Goal: Find specific page/section: Find specific page/section

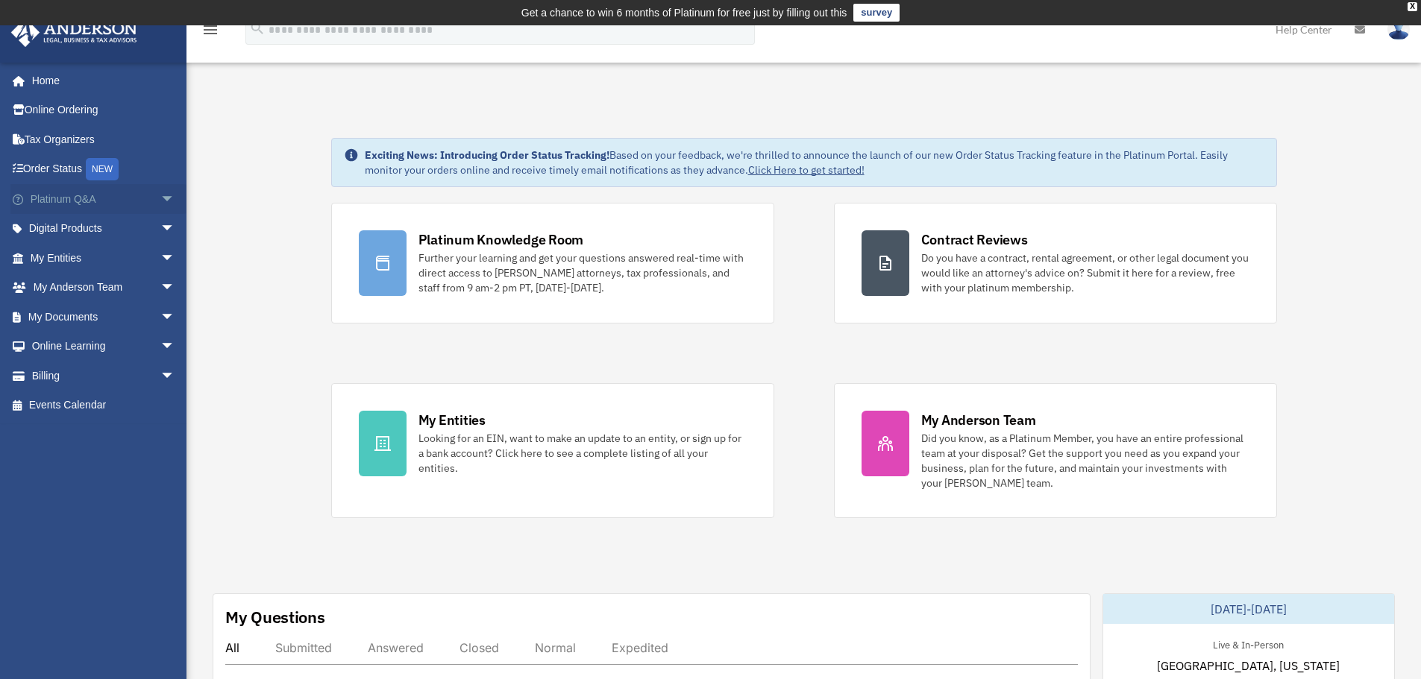
click at [164, 201] on span "arrow_drop_down" at bounding box center [175, 199] width 30 height 31
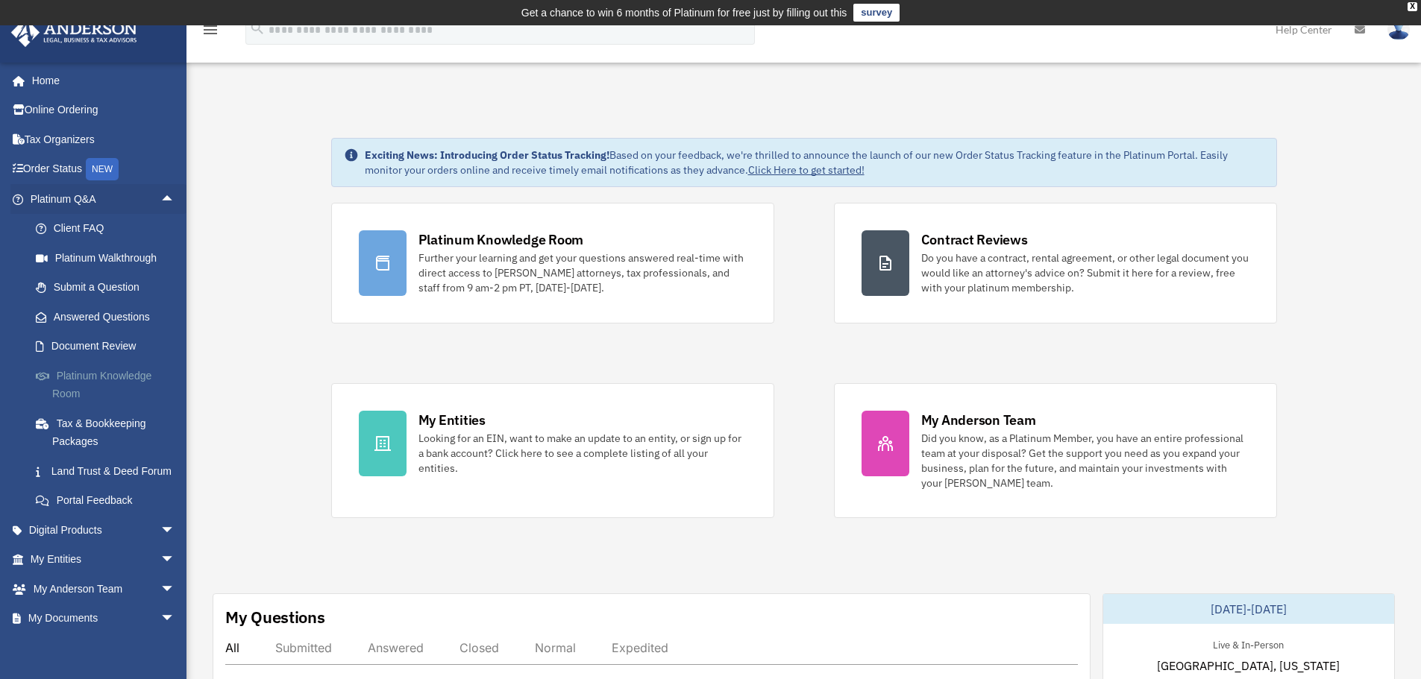
click at [78, 368] on link "Platinum Knowledge Room" at bounding box center [109, 385] width 177 height 48
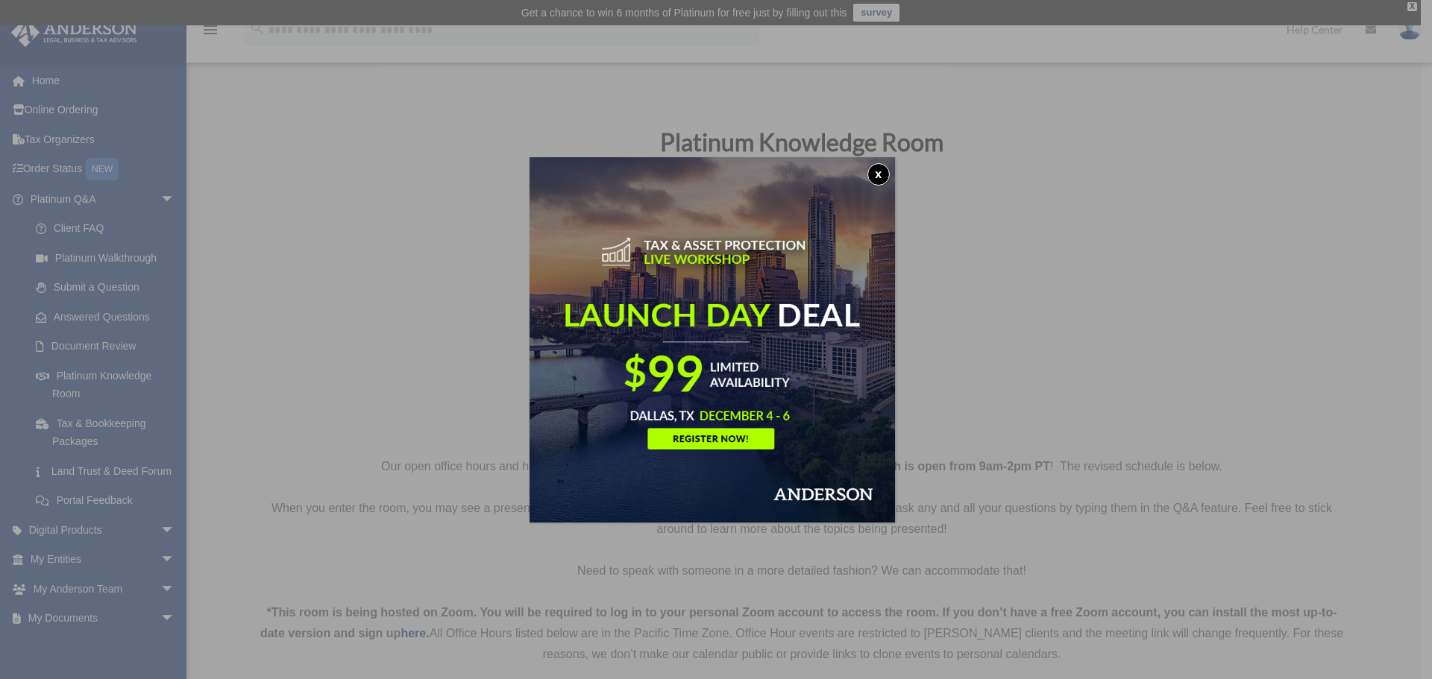
click at [882, 175] on button "x" at bounding box center [878, 174] width 22 height 22
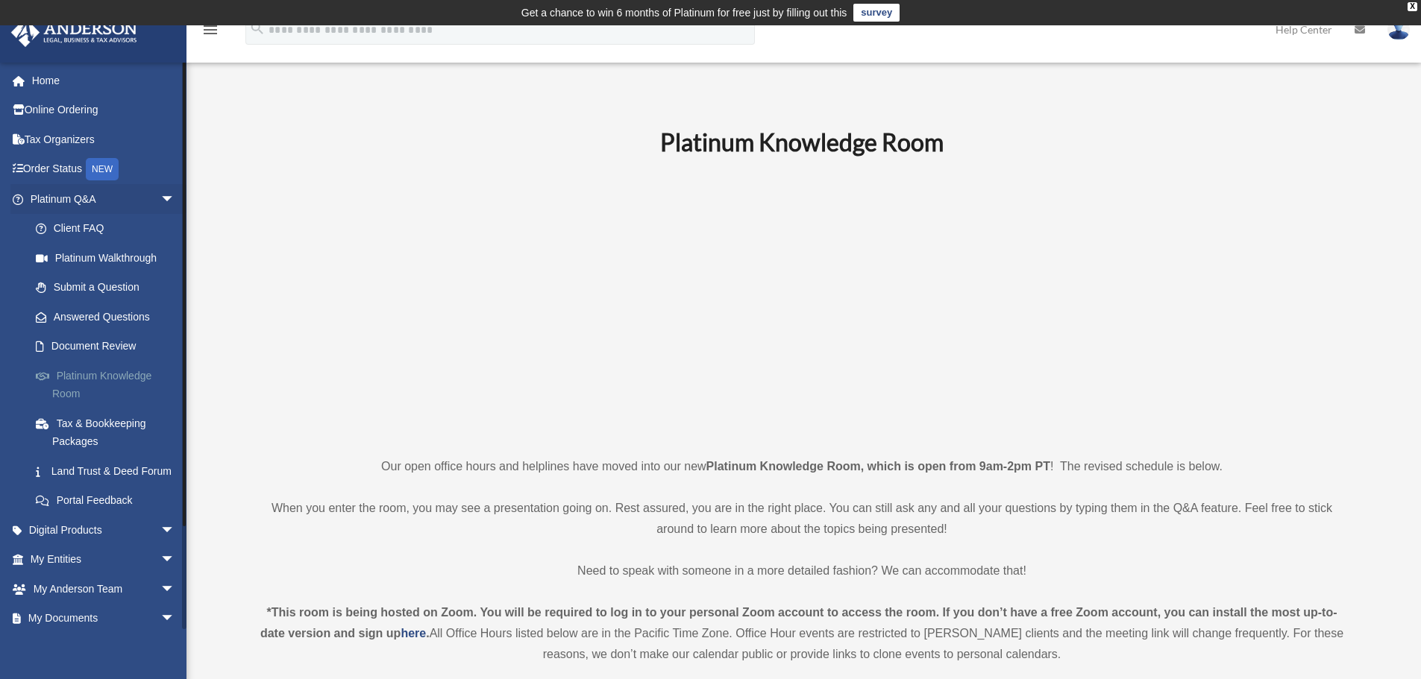
click at [94, 379] on link "Platinum Knowledge Room" at bounding box center [109, 385] width 177 height 48
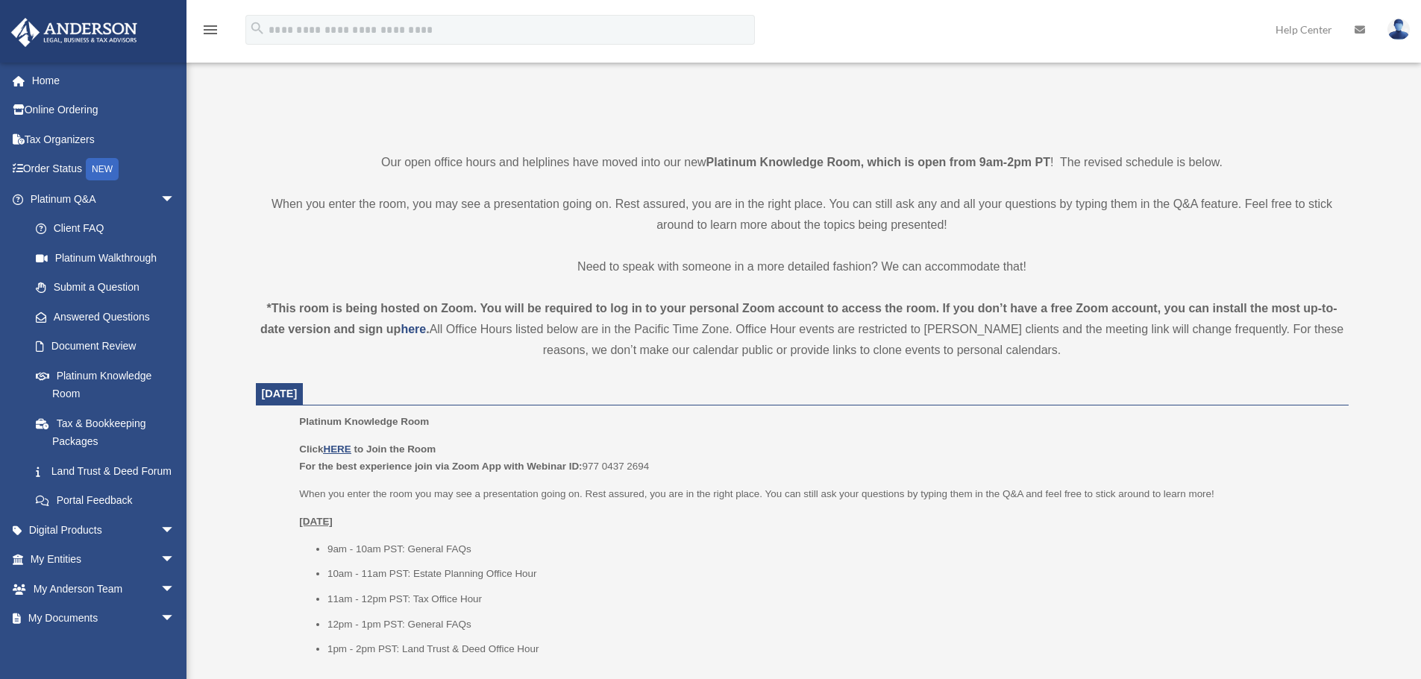
scroll to position [307, 0]
click at [160, 198] on span "arrow_drop_down" at bounding box center [175, 199] width 30 height 31
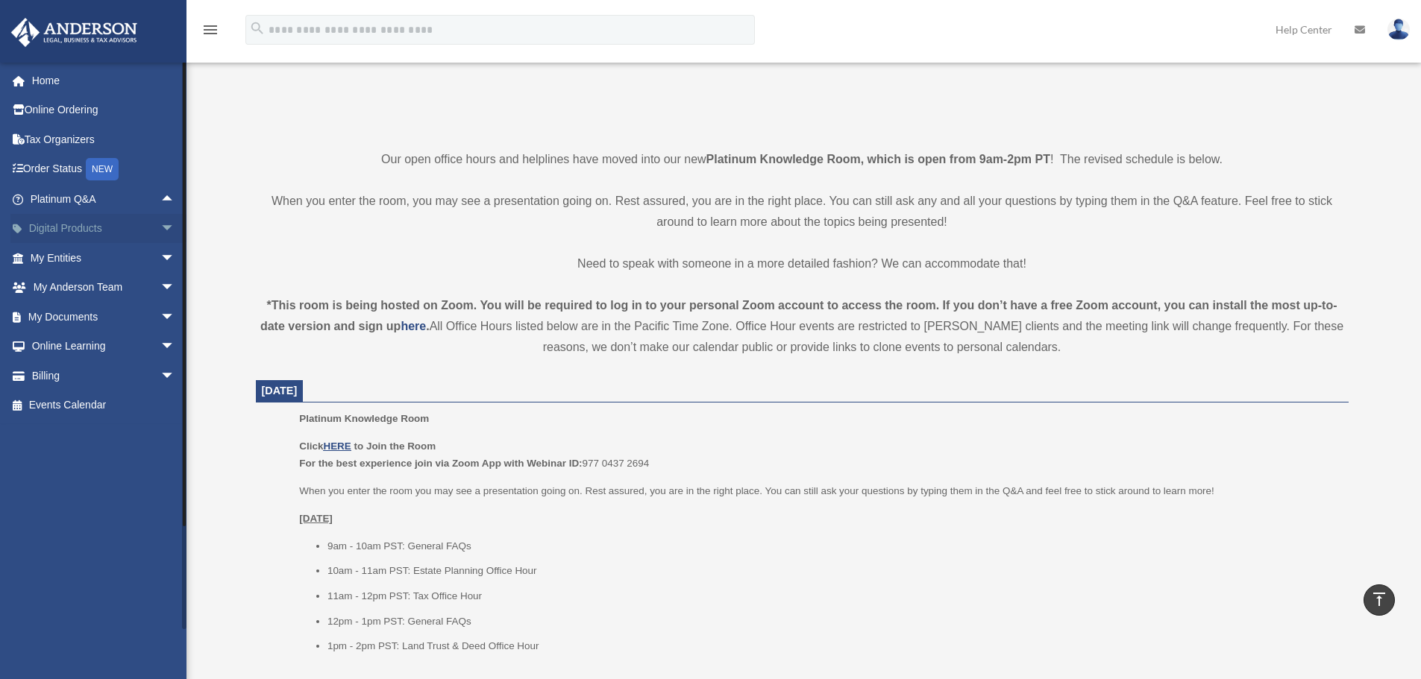
click at [160, 228] on span "arrow_drop_down" at bounding box center [175, 229] width 30 height 31
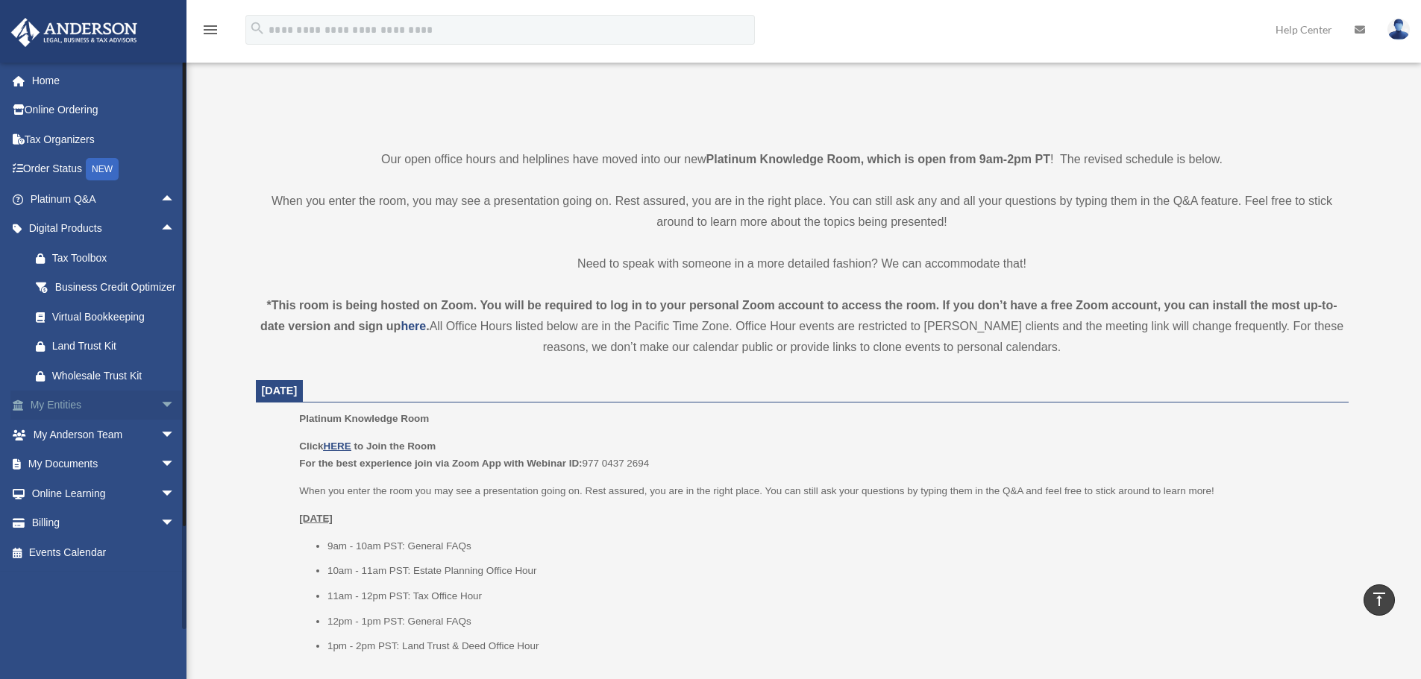
click at [160, 416] on span "arrow_drop_down" at bounding box center [175, 406] width 30 height 31
click at [85, 566] on link "My Blueprint" at bounding box center [109, 553] width 177 height 30
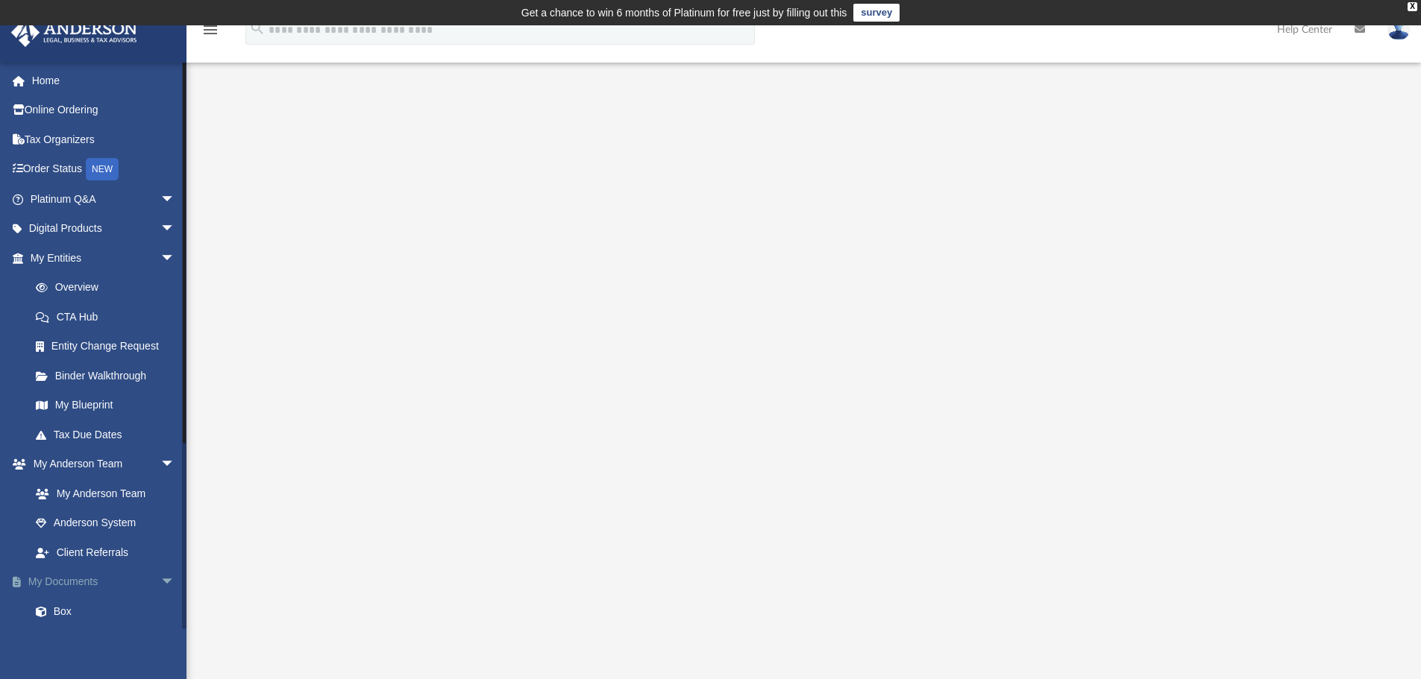
click at [160, 582] on span "arrow_drop_down" at bounding box center [175, 583] width 30 height 31
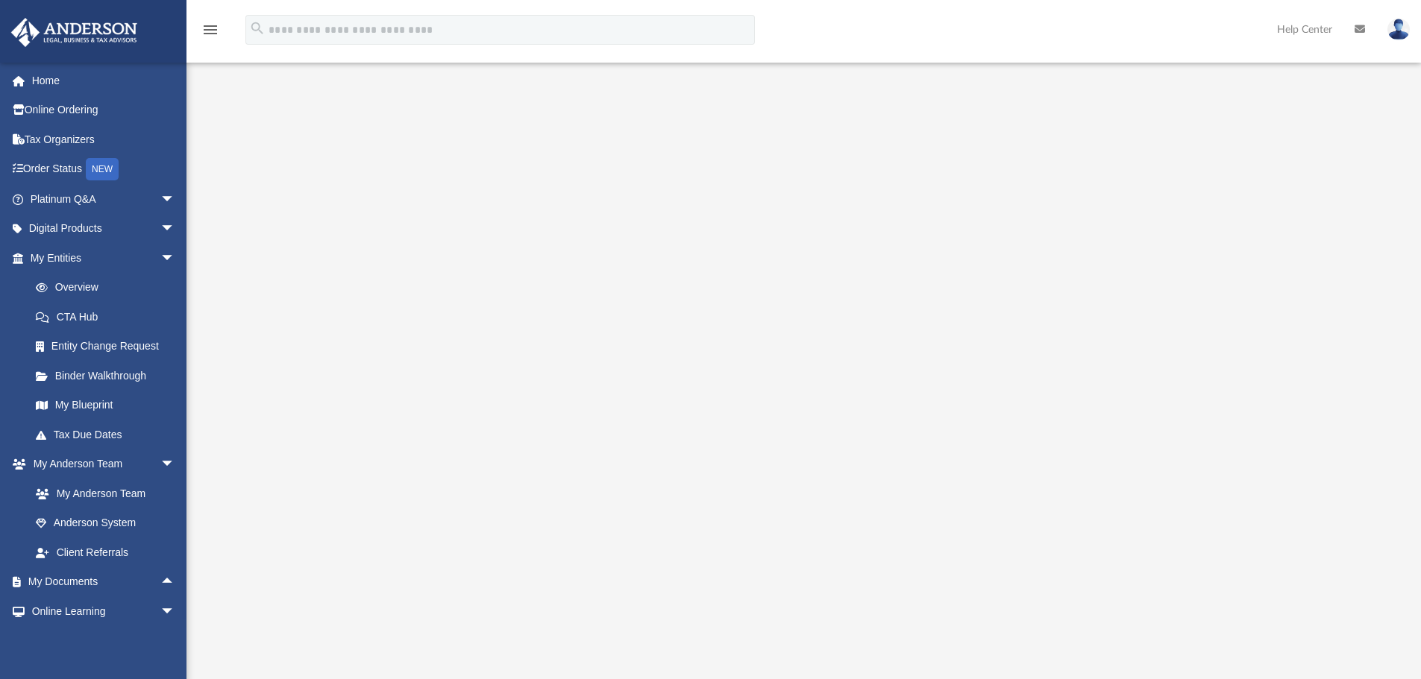
scroll to position [60, 0]
click at [160, 586] on span "arrow_drop_up" at bounding box center [175, 583] width 30 height 31
click at [59, 612] on link "Box" at bounding box center [109, 612] width 177 height 30
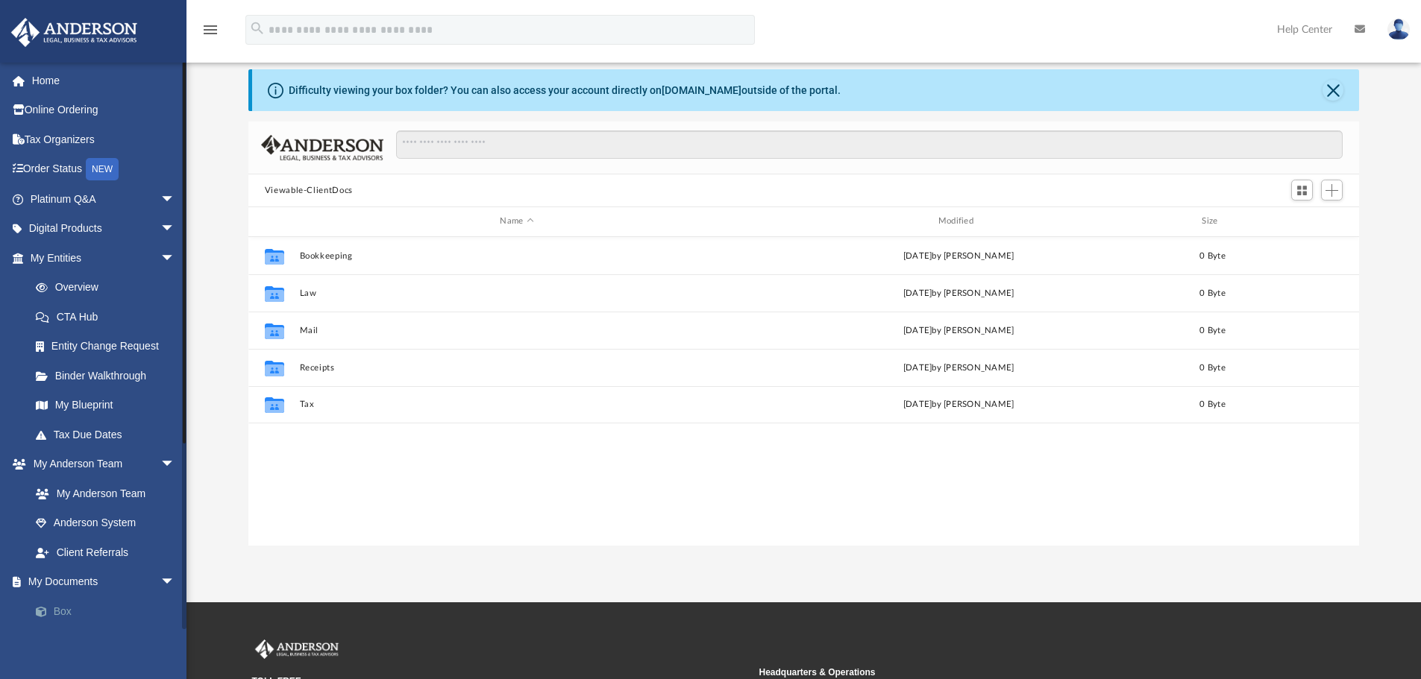
scroll to position [328, 1099]
